Goal: Information Seeking & Learning: Check status

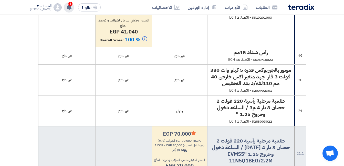
scroll to position [1126, 0]
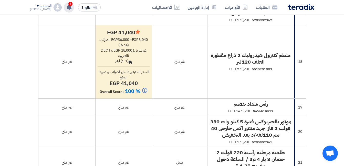
click at [68, 6] on span "1" at bounding box center [70, 4] width 4 height 4
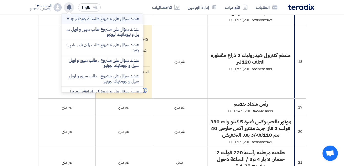
click at [104, 21] on p "عندك سؤال على مشروع طلمبات ومواتير Aug" at bounding box center [103, 18] width 72 height 5
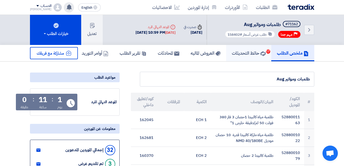
click at [241, 55] on h5 "حائط التحديثات 17" at bounding box center [249, 53] width 34 height 6
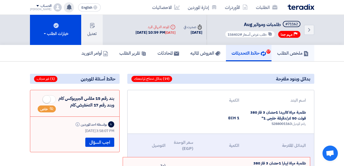
click at [293, 56] on h5 "ملخص الطلب" at bounding box center [292, 53] width 31 height 6
